Goal: Find specific page/section: Find specific page/section

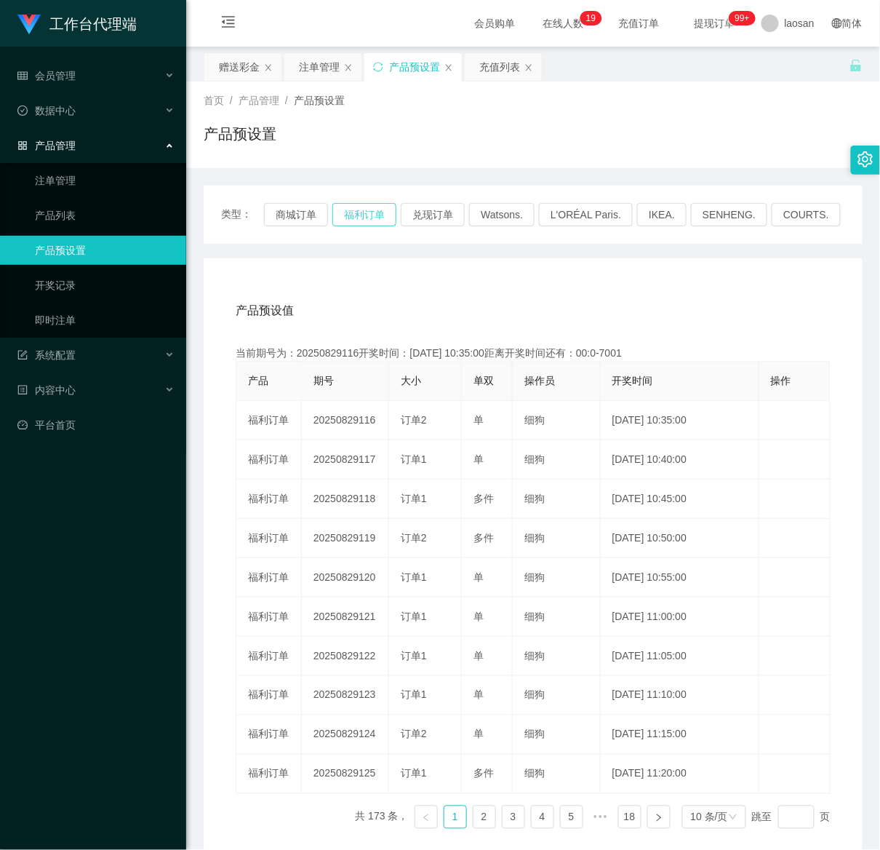
click at [359, 207] on button "福利订单" at bounding box center [364, 214] width 64 height 23
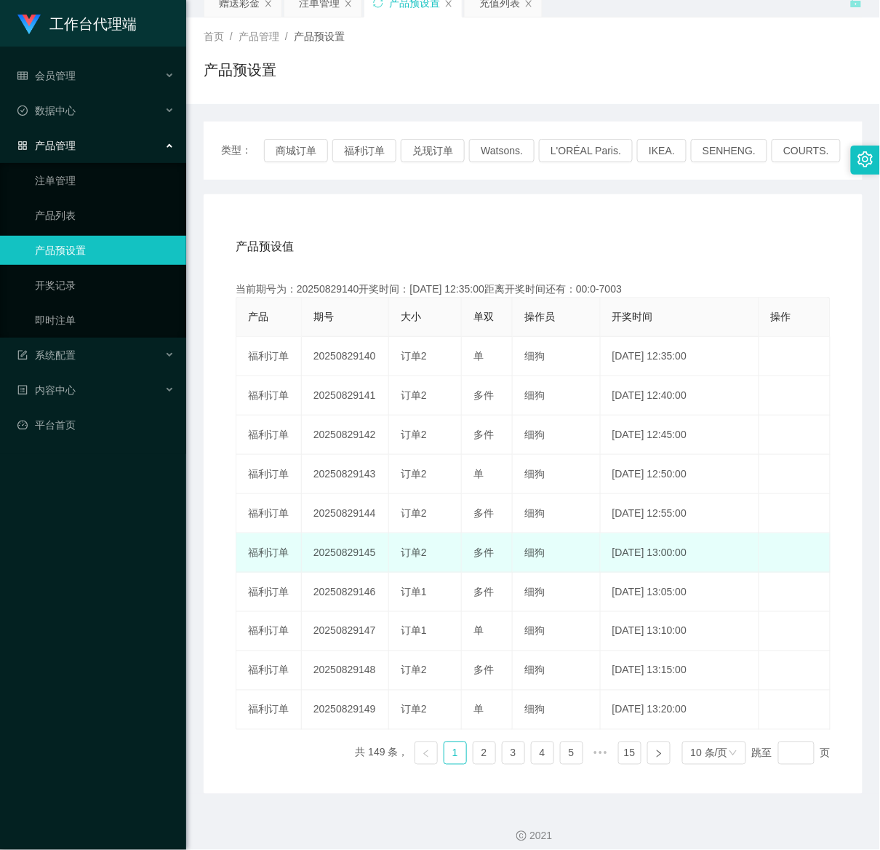
scroll to position [79, 0]
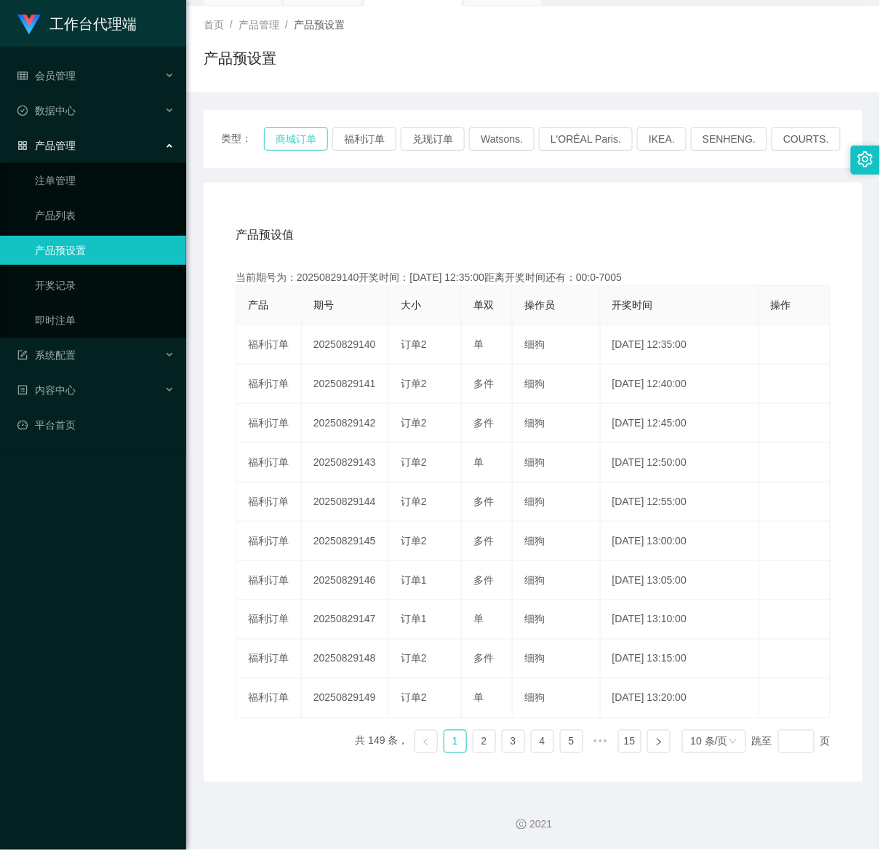
click at [291, 135] on button "商城订单" at bounding box center [296, 138] width 64 height 23
click at [298, 138] on button "商城订单" at bounding box center [296, 138] width 64 height 23
click at [303, 137] on button "商城订单" at bounding box center [296, 138] width 64 height 23
click at [278, 145] on button "商城订单" at bounding box center [296, 138] width 64 height 23
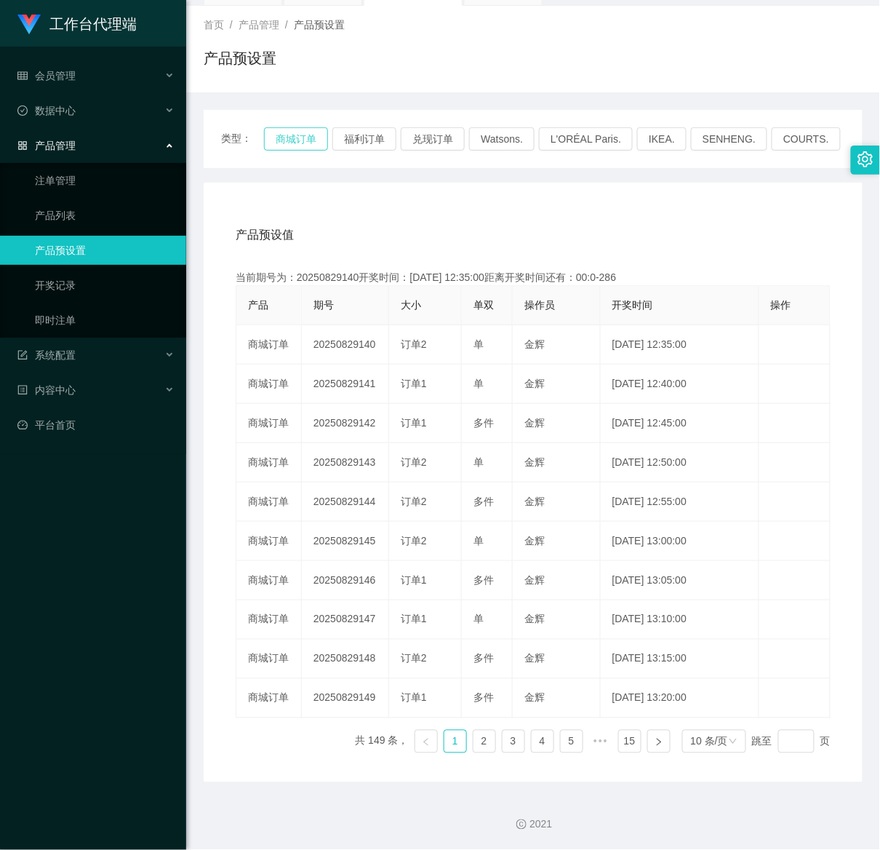
click at [306, 132] on button "商城订单" at bounding box center [296, 138] width 64 height 23
click at [298, 137] on button "商城订单" at bounding box center [296, 138] width 64 height 23
click at [292, 137] on button "商城订单" at bounding box center [296, 138] width 64 height 23
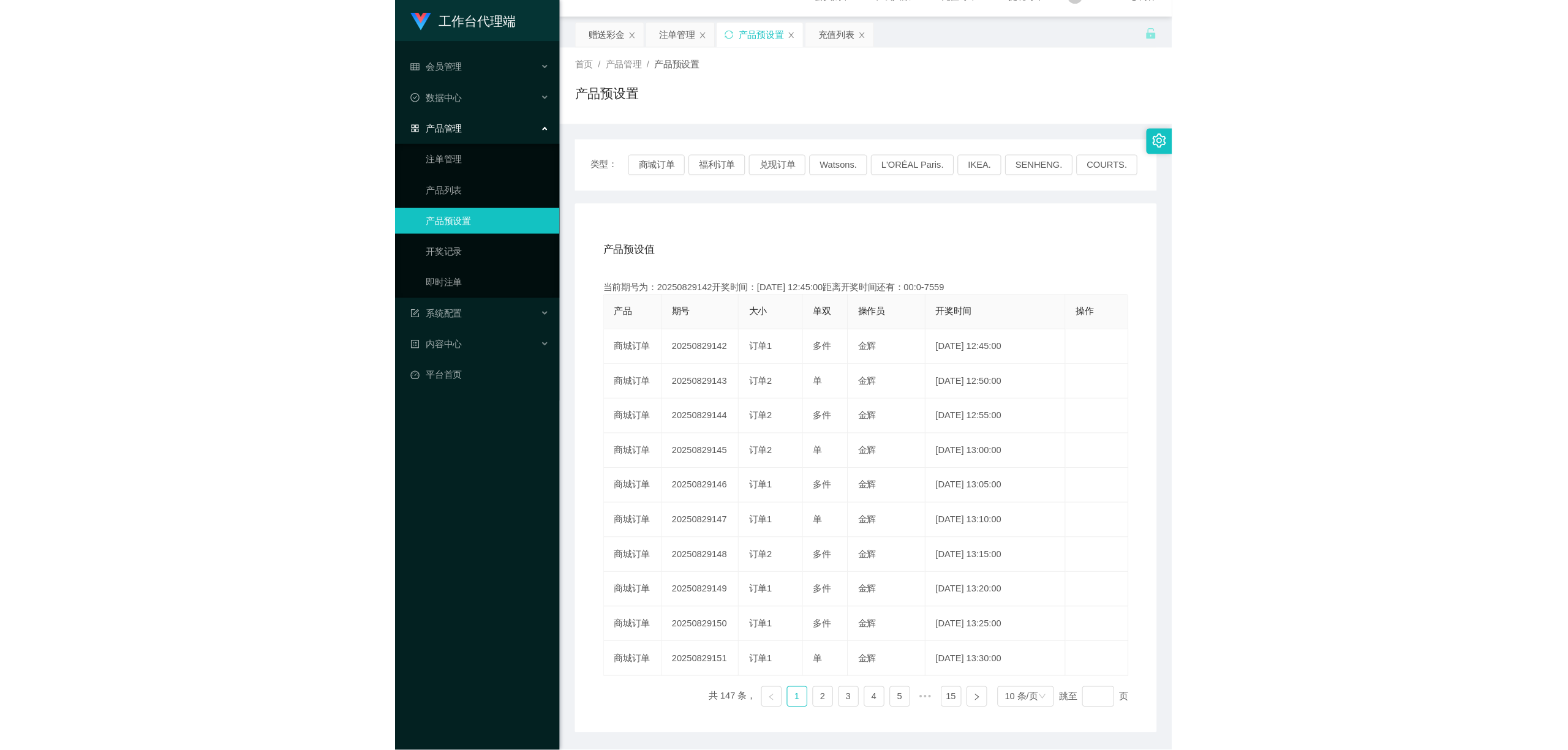
scroll to position [0, 0]
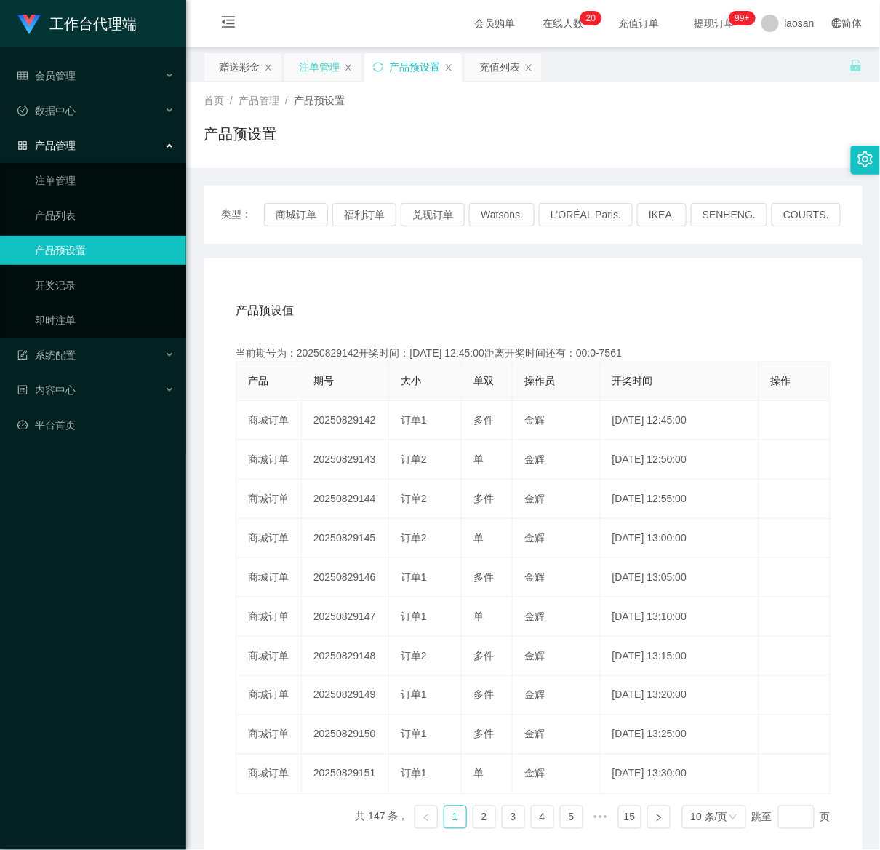
click at [327, 67] on div "注单管理" at bounding box center [319, 67] width 41 height 28
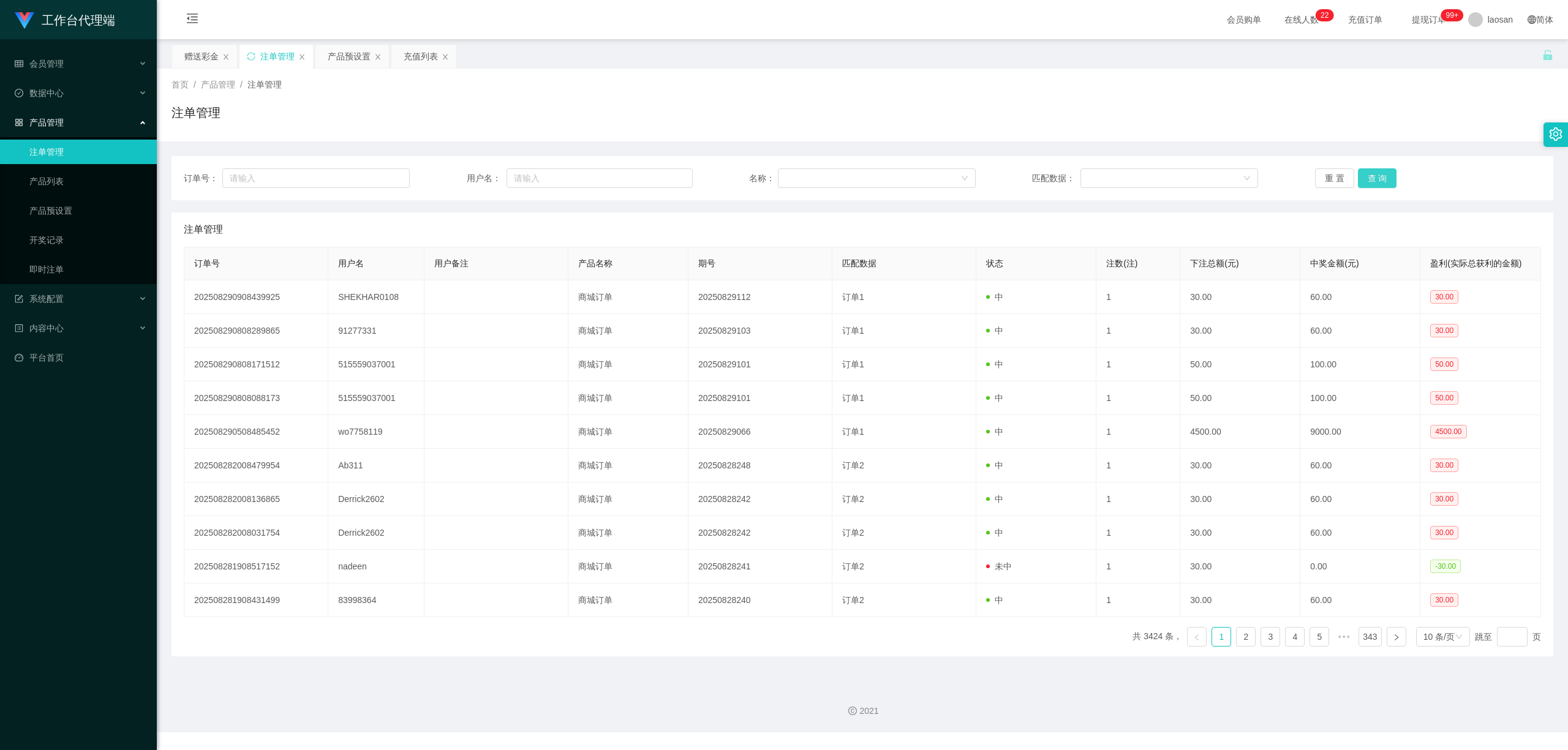
click at [741, 177] on button "查 询" at bounding box center [1378, 178] width 40 height 19
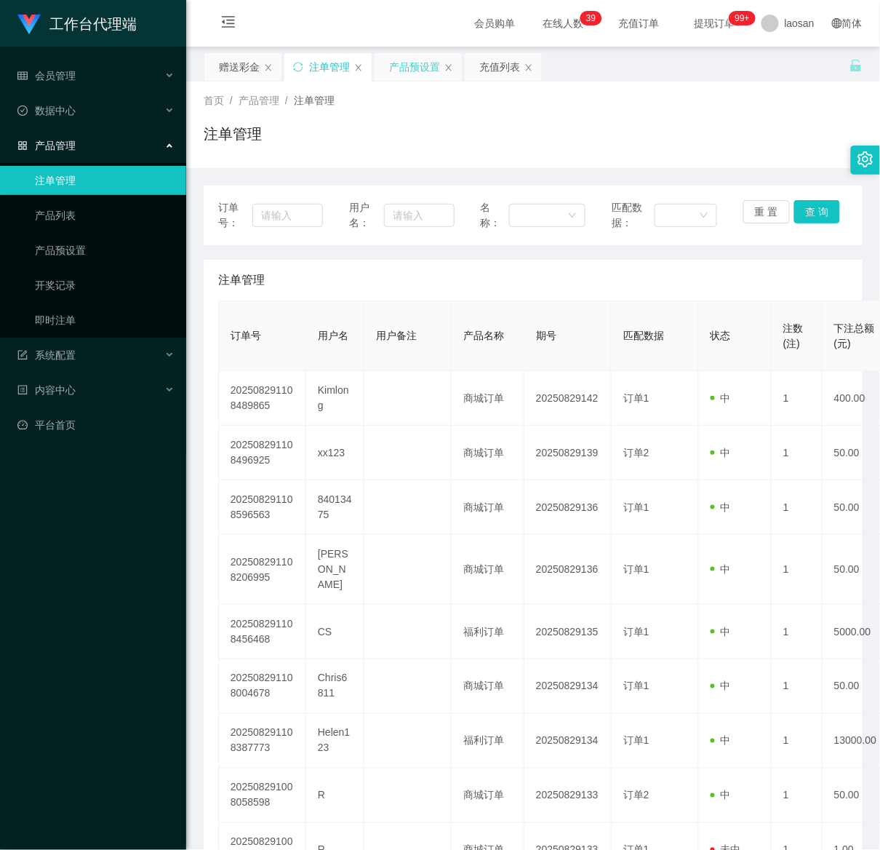
click at [405, 63] on div "产品预设置" at bounding box center [414, 67] width 51 height 28
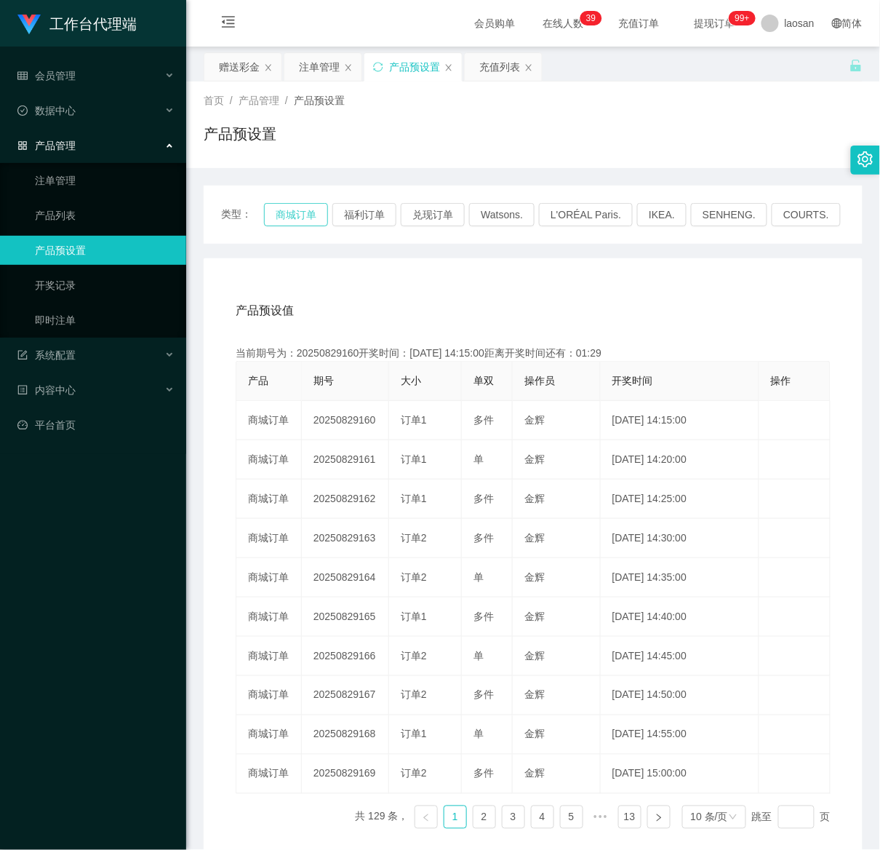
click at [285, 211] on button "商城订单" at bounding box center [296, 214] width 64 height 23
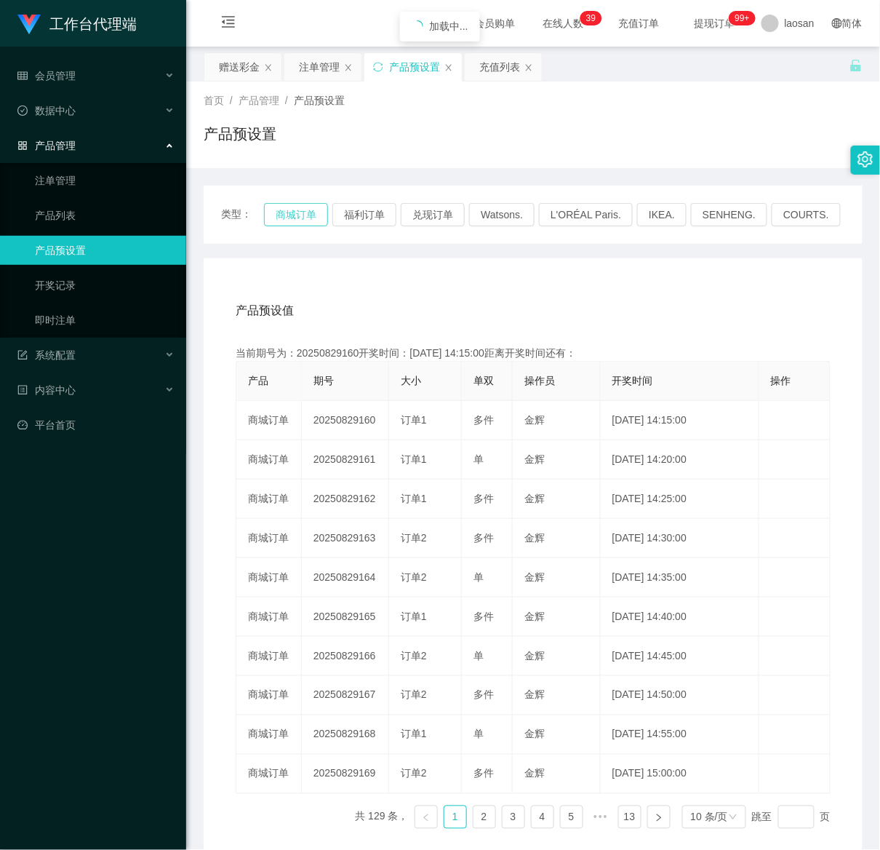
click at [285, 211] on button "商城订单" at bounding box center [296, 214] width 64 height 23
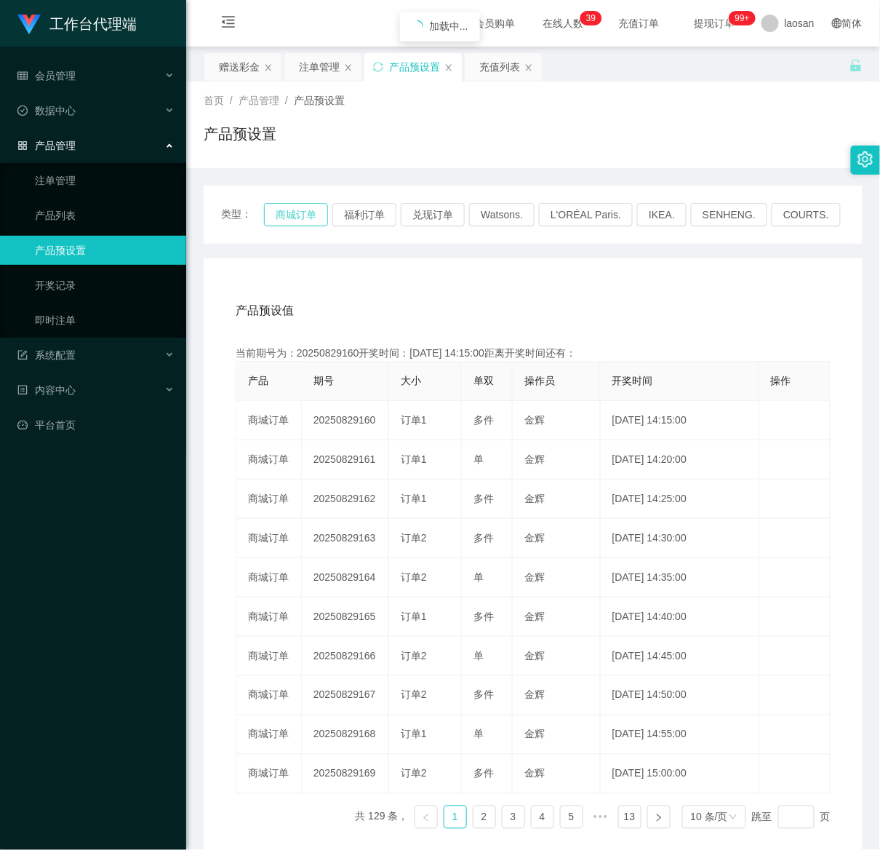
click at [285, 211] on button "商城订单" at bounding box center [296, 214] width 64 height 23
click at [291, 212] on button "商城订单" at bounding box center [296, 214] width 64 height 23
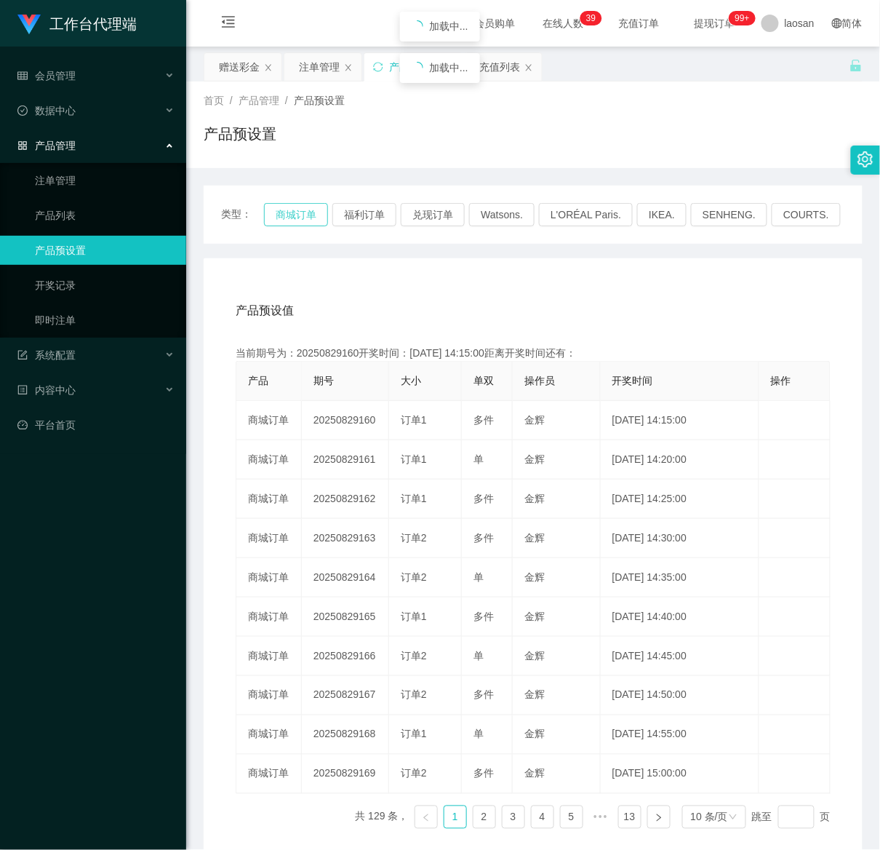
click at [298, 212] on button "商城订单" at bounding box center [296, 214] width 64 height 23
click at [312, 210] on button "商城订单" at bounding box center [296, 214] width 64 height 23
click at [312, 208] on button "商城订单" at bounding box center [296, 214] width 64 height 23
click at [290, 207] on button "商城订单" at bounding box center [296, 214] width 64 height 23
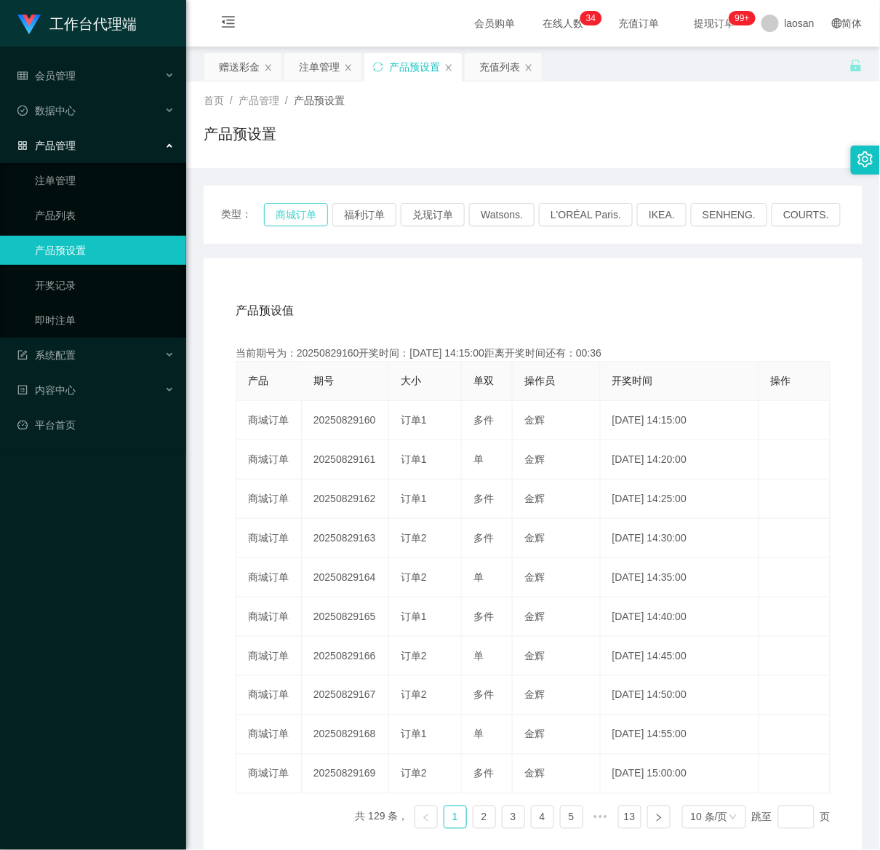
click at [290, 207] on button "商城订单" at bounding box center [296, 214] width 64 height 23
click at [281, 212] on button "商城订单" at bounding box center [296, 214] width 64 height 23
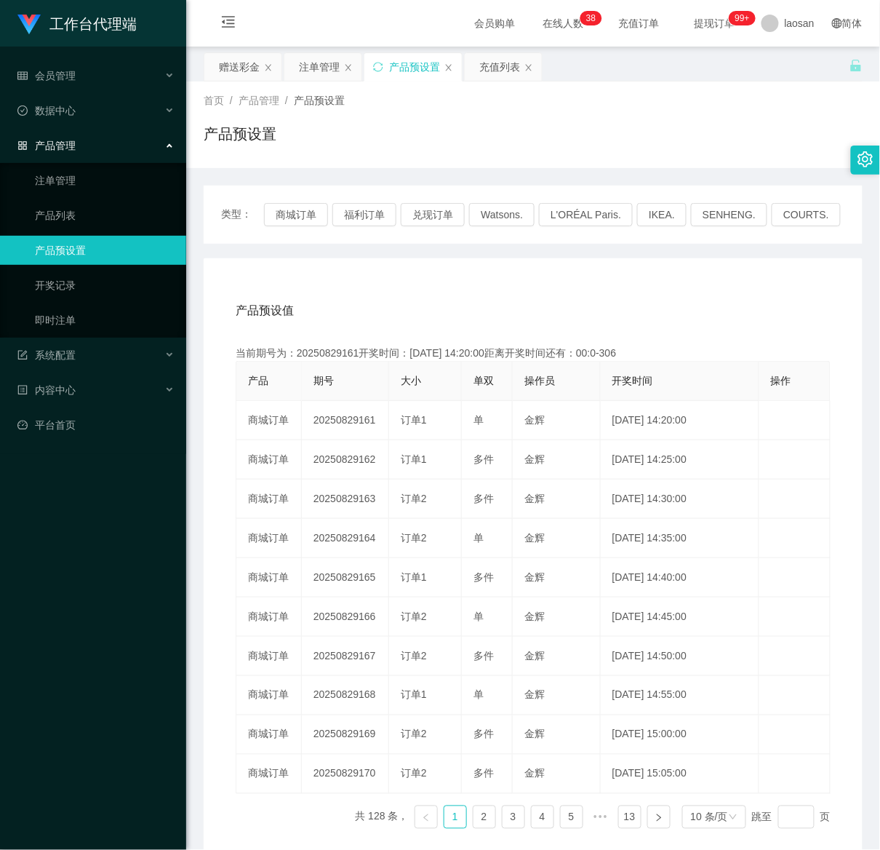
click at [323, 51] on main "关闭左侧 关闭右侧 关闭其它 刷新页面 赠送彩金 注单管理 产品预设置 充值列表 首页 / 产品管理 / 产品预设置 / 产品预设置 类型： 商城订单 福利订…" at bounding box center [533, 452] width 694 height 811
click at [335, 67] on div "注单管理" at bounding box center [319, 67] width 41 height 28
